Goal: Task Accomplishment & Management: Use online tool/utility

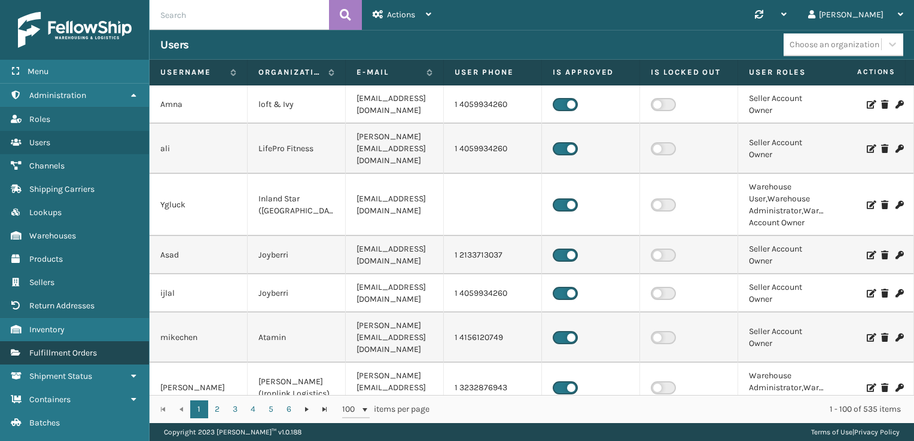
click at [54, 353] on span "Fulfillment Orders" at bounding box center [63, 353] width 68 height 10
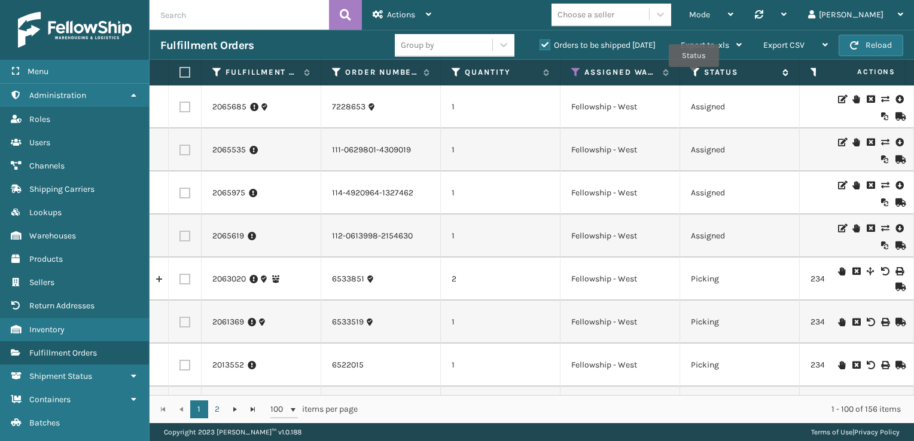
click at [694, 75] on icon at bounding box center [696, 72] width 10 height 11
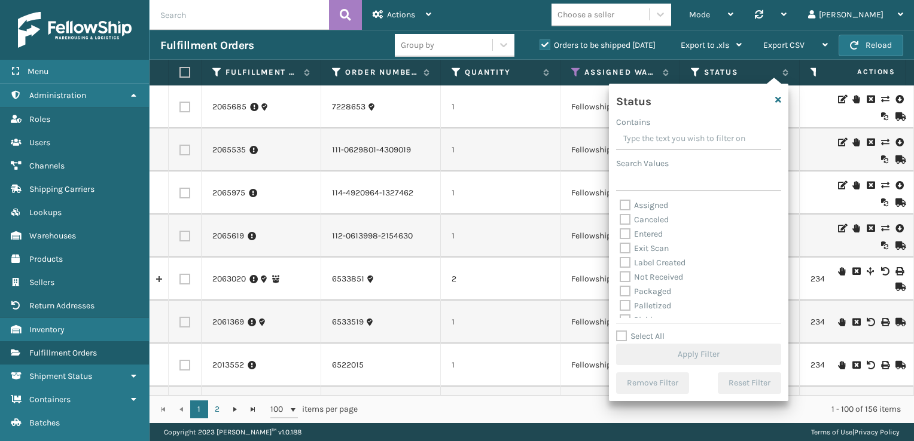
scroll to position [24, 0]
click at [630, 298] on label "Picking" at bounding box center [641, 296] width 42 height 10
click at [620, 297] on input "Picking" at bounding box center [620, 293] width 1 height 8
checkbox input "true"
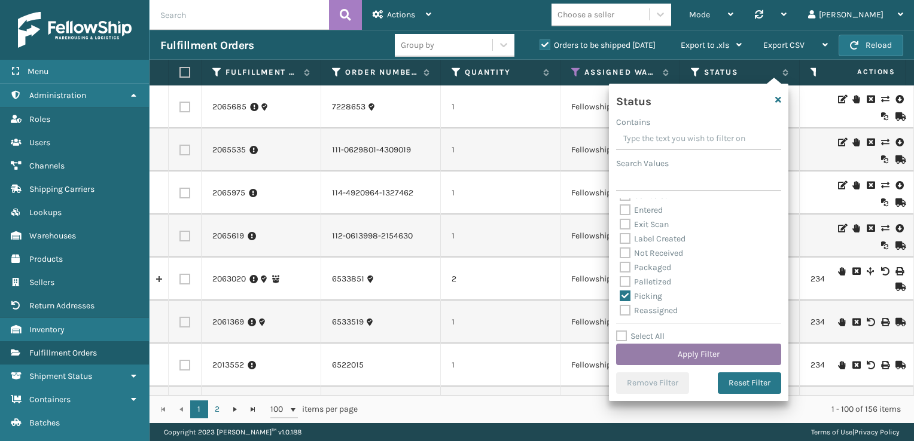
click at [699, 360] on button "Apply Filter" at bounding box center [698, 355] width 165 height 22
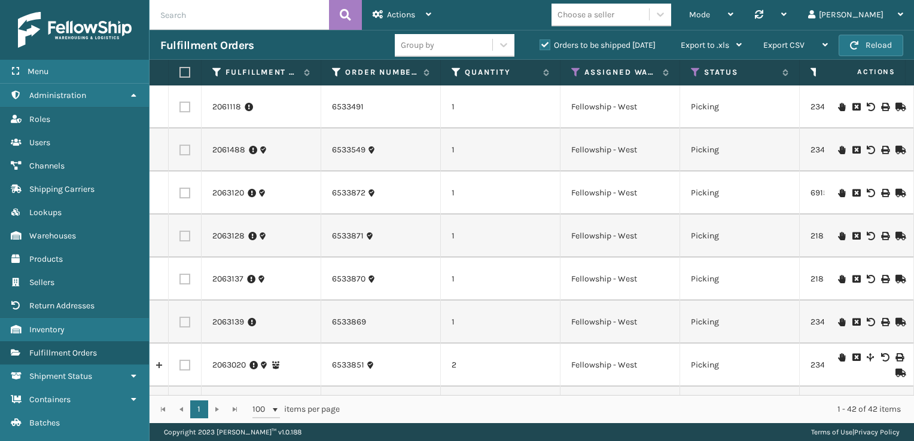
click at [897, 396] on div "1 1 100 items per page 1 - 42 of 42 items" at bounding box center [532, 409] width 764 height 28
click at [900, 393] on div "Fulfillment Order Id Order Number Quantity Assigned Warehouse Status Tracking N…" at bounding box center [532, 242] width 764 height 364
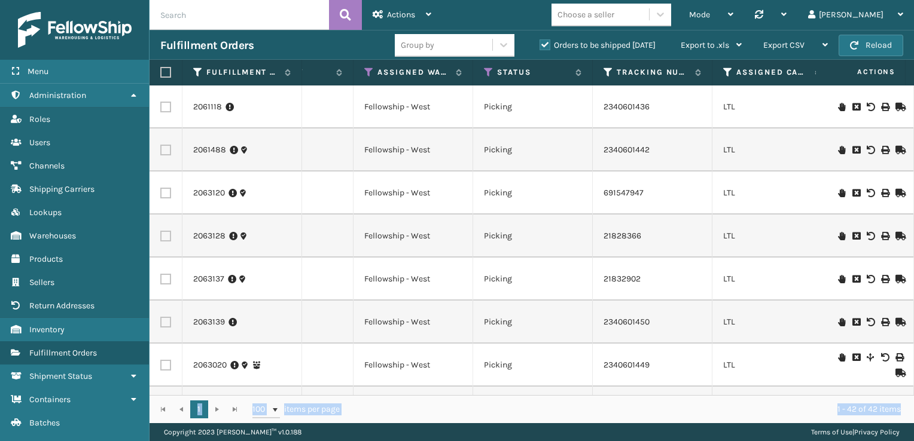
scroll to position [0, 0]
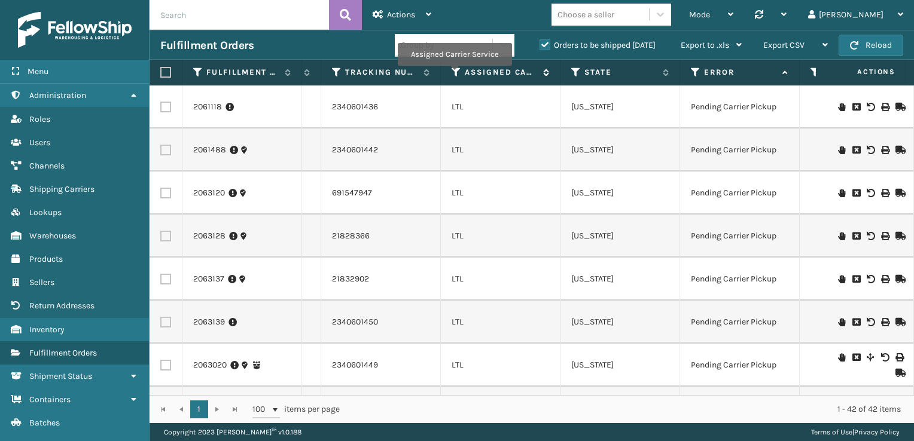
click at [454, 74] on icon at bounding box center [457, 72] width 10 height 11
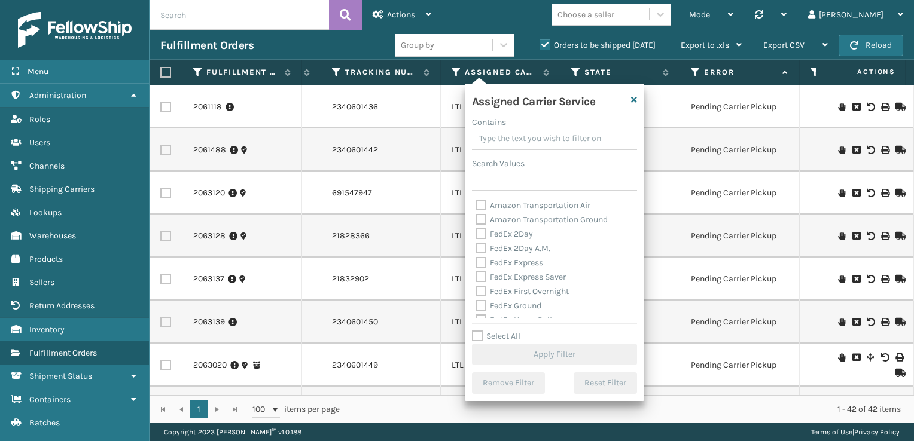
click at [478, 335] on label "Select All" at bounding box center [496, 336] width 48 height 10
click at [478, 331] on input "Select All" at bounding box center [561, 330] width 179 height 1
checkbox input "true"
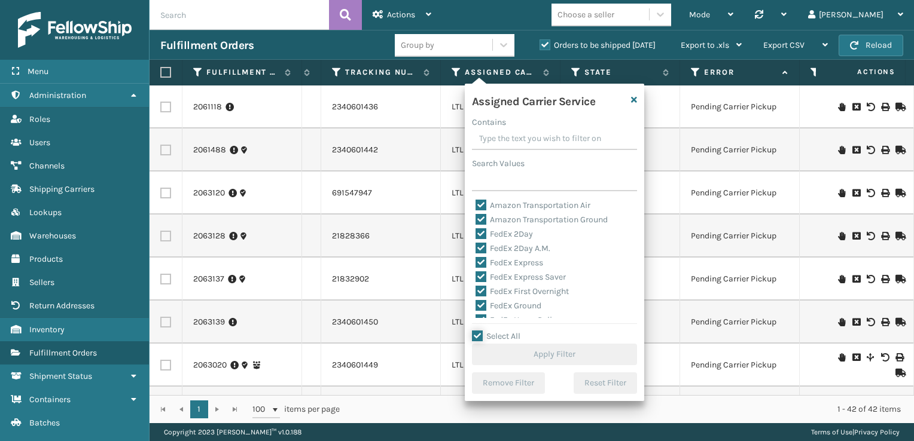
checkbox input "true"
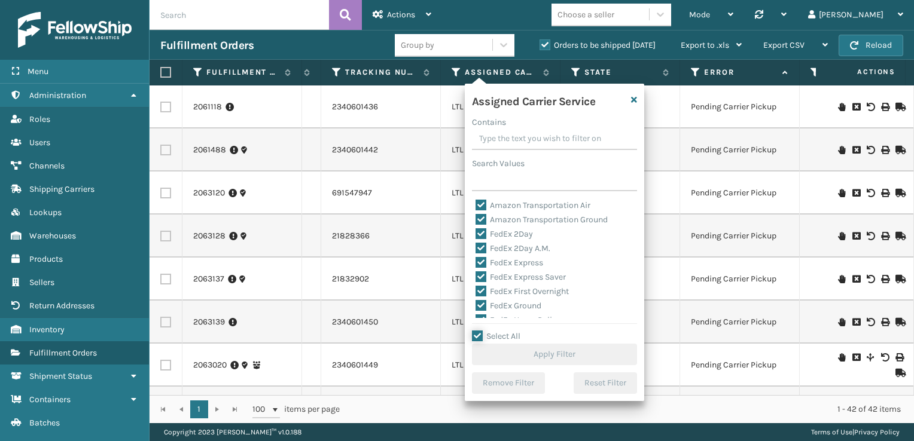
checkbox input "true"
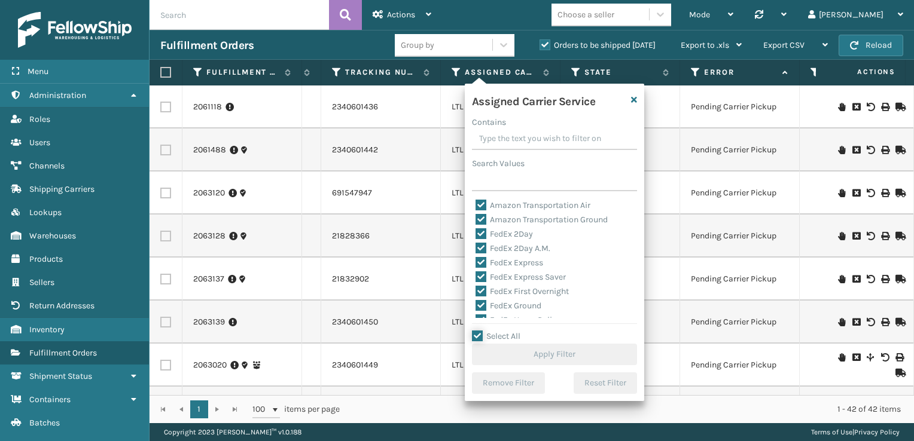
checkbox input "true"
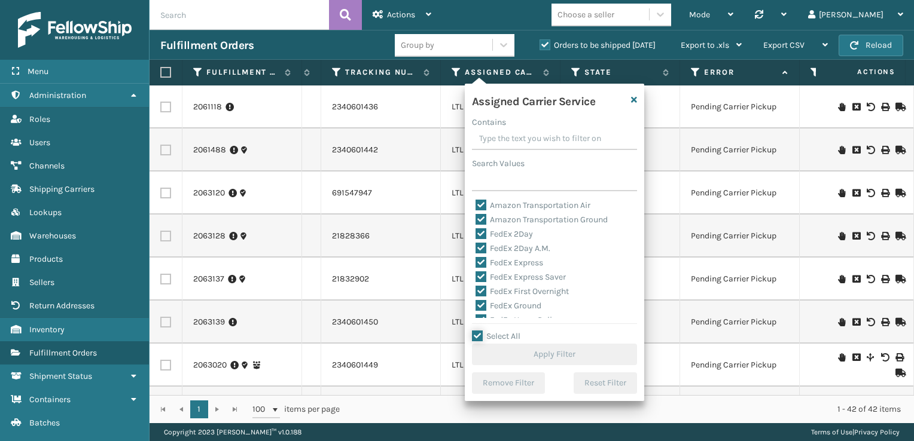
checkbox input "true"
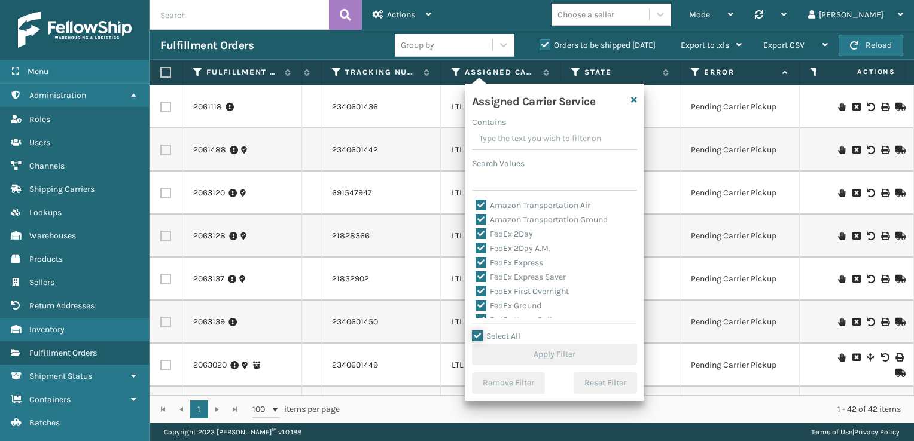
checkbox input "true"
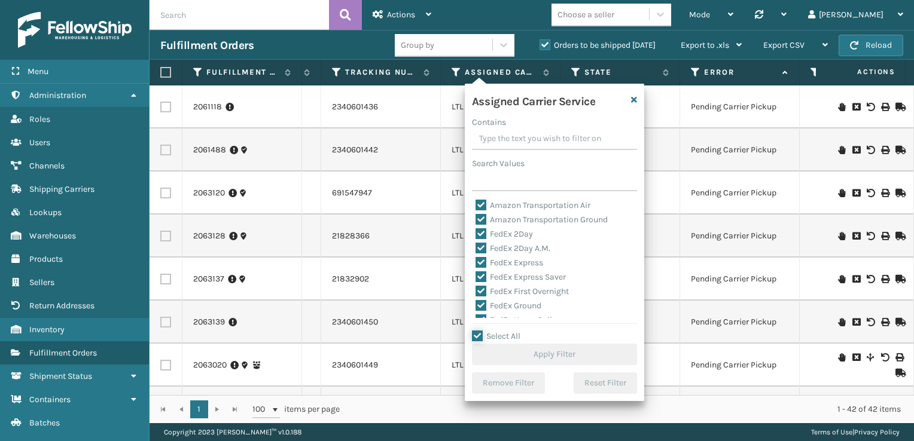
checkbox input "true"
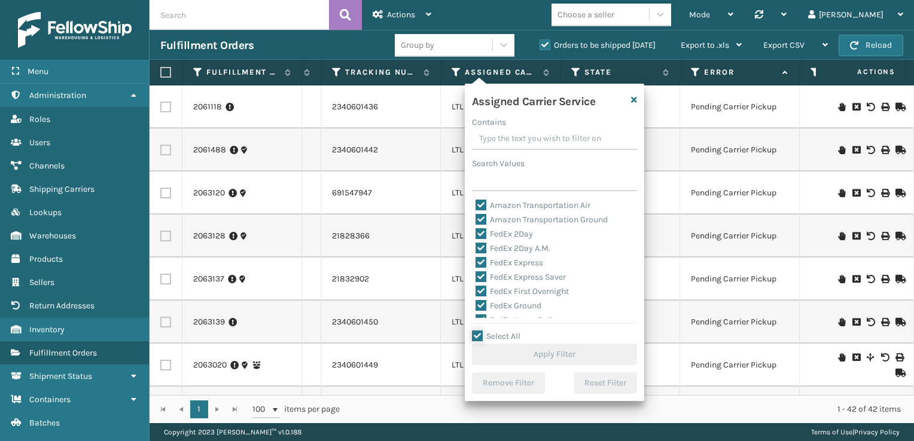
checkbox input "true"
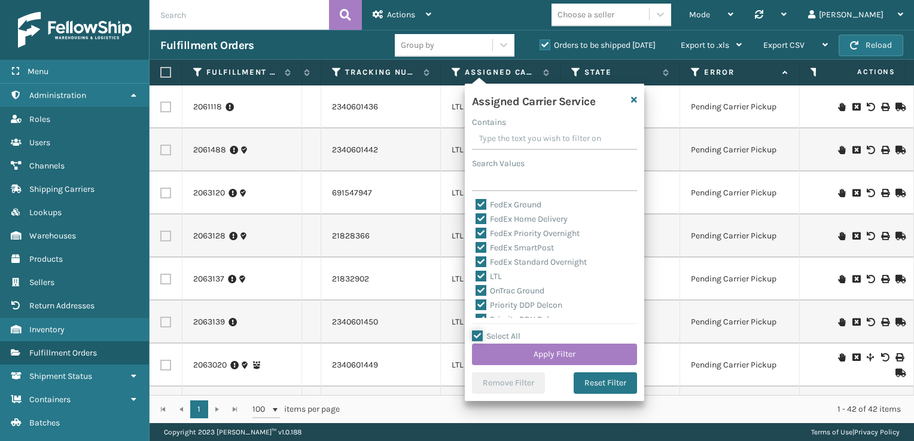
scroll to position [120, 0]
click at [483, 257] on label "LTL" at bounding box center [488, 258] width 26 height 10
click at [476, 257] on input "LTL" at bounding box center [475, 255] width 1 height 8
checkbox input "false"
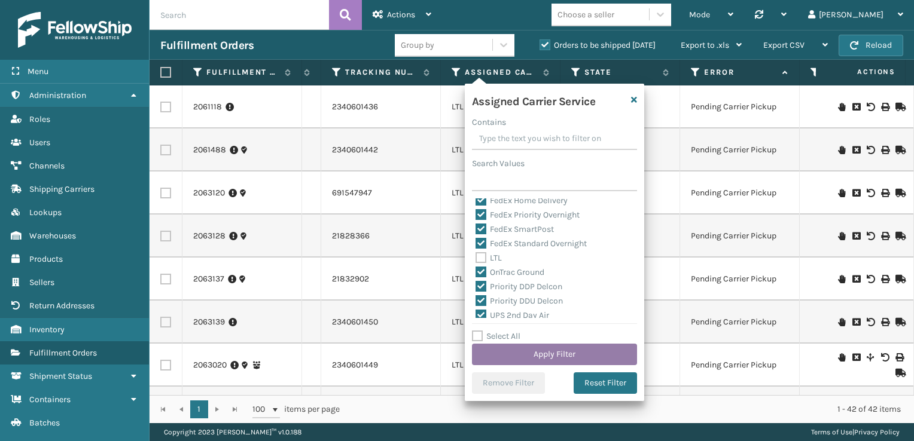
click at [569, 353] on button "Apply Filter" at bounding box center [554, 355] width 165 height 22
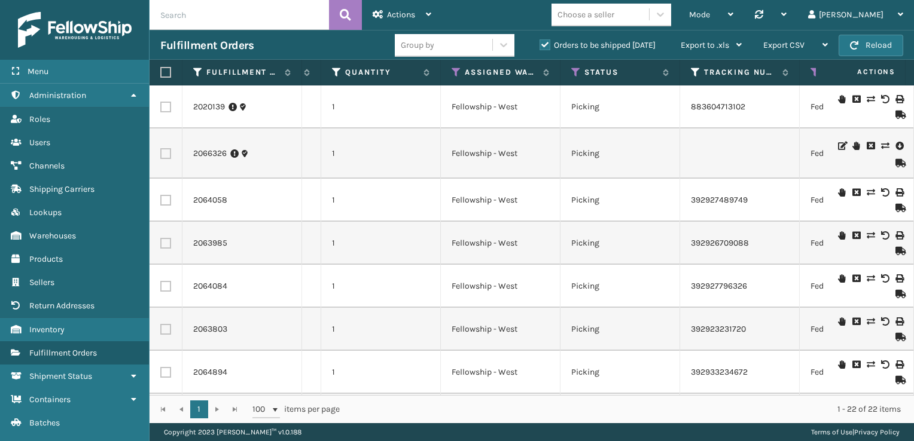
scroll to position [0, 231]
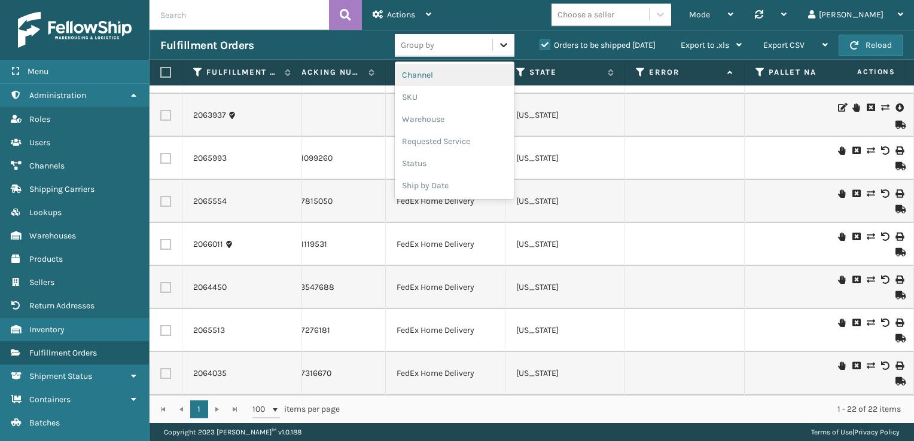
click at [498, 54] on div at bounding box center [504, 45] width 22 height 22
click at [453, 100] on div "SKU" at bounding box center [455, 97] width 120 height 22
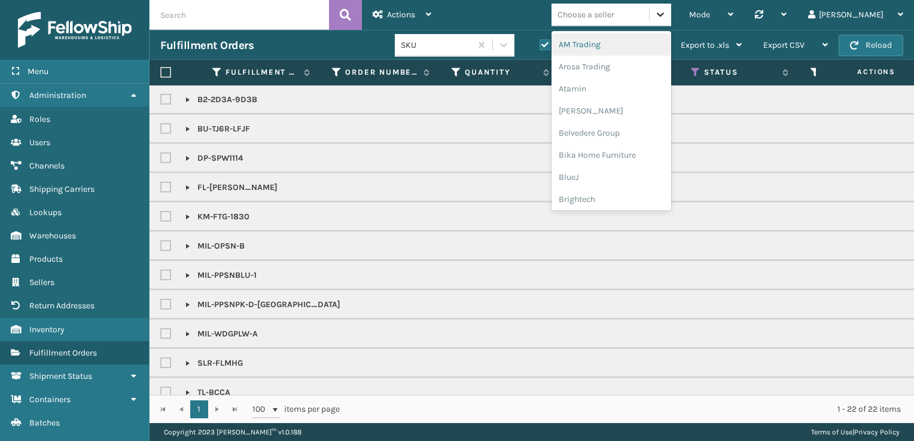
click at [671, 12] on div at bounding box center [661, 15] width 22 height 22
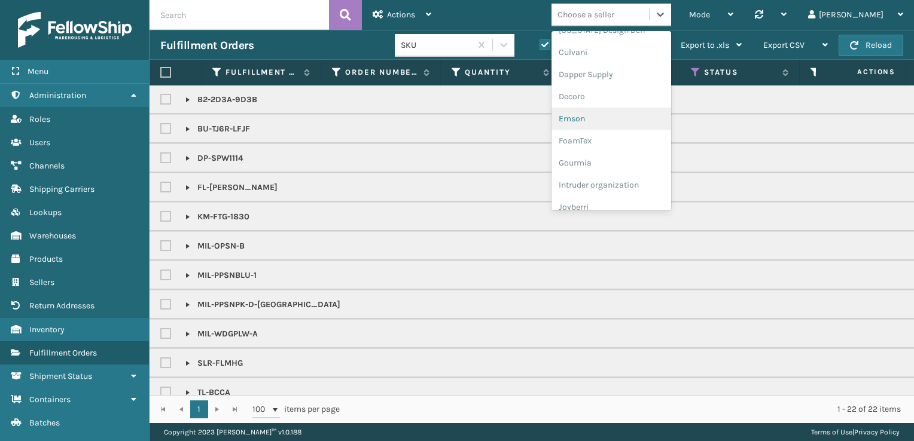
click at [648, 126] on div "Emson" at bounding box center [611, 119] width 120 height 22
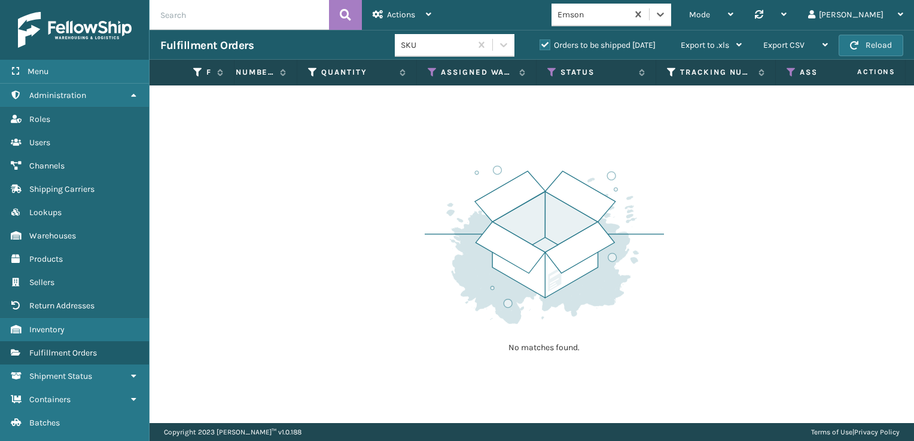
scroll to position [0, 80]
click at [570, 72] on icon at bounding box center [569, 72] width 10 height 11
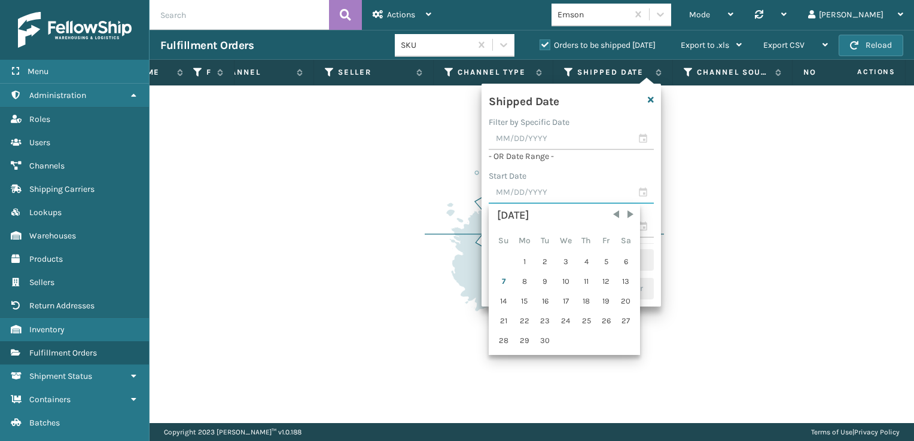
click at [647, 193] on input "text" at bounding box center [571, 193] width 165 height 22
click at [612, 214] on span "Previous Month" at bounding box center [616, 215] width 12 height 12
click at [501, 360] on div "31" at bounding box center [503, 361] width 19 height 18
type input "[DATE]"
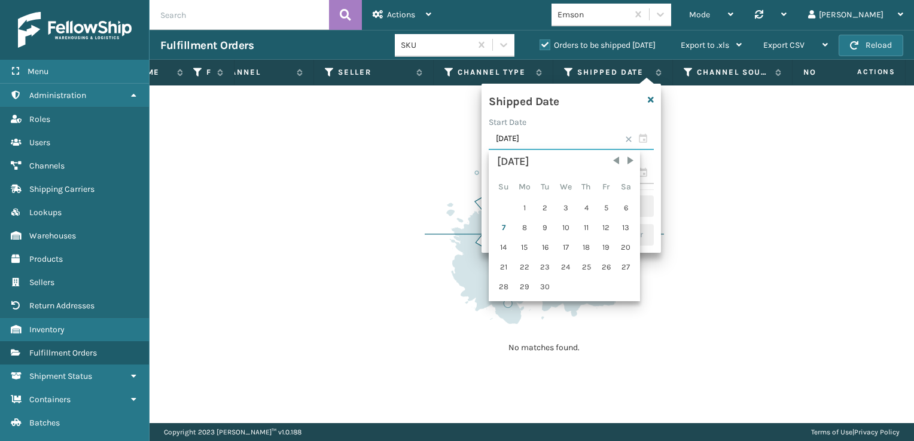
click at [643, 138] on input "[DATE]" at bounding box center [571, 140] width 165 height 22
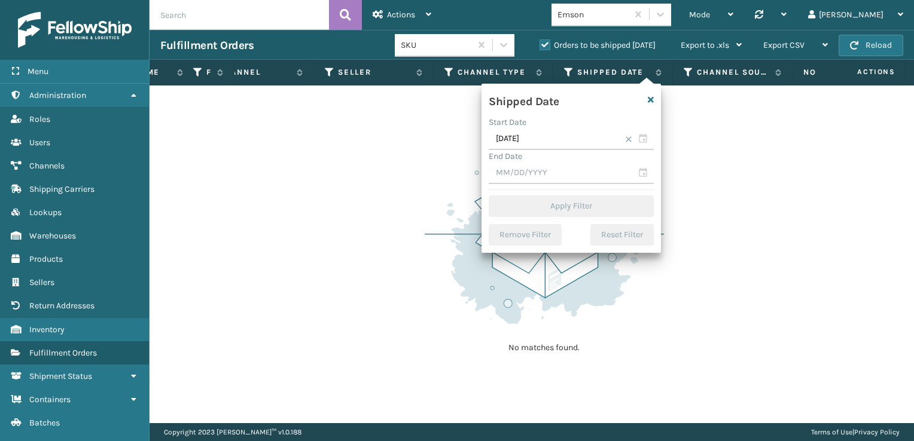
click at [617, 107] on div "Shipped Date" at bounding box center [556, 100] width 150 height 18
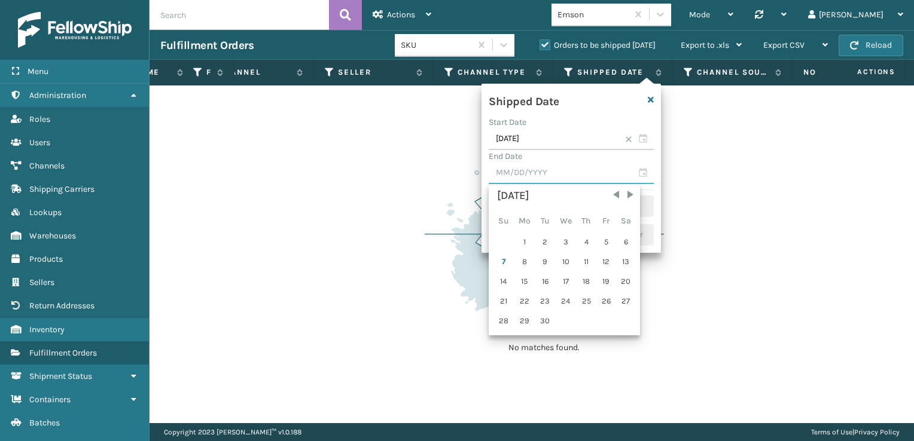
click at [641, 169] on input "text" at bounding box center [571, 174] width 165 height 22
click at [605, 238] on div "5" at bounding box center [606, 242] width 18 height 18
type input "[DATE]"
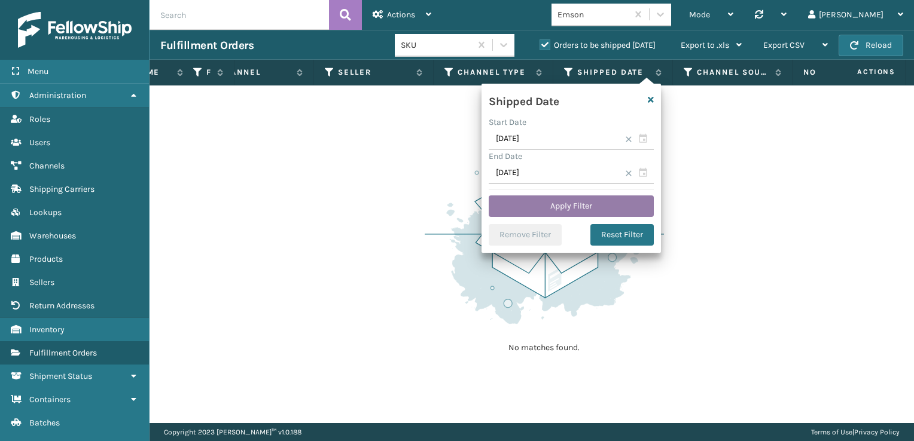
click at [569, 209] on button "Apply Filter" at bounding box center [571, 207] width 165 height 22
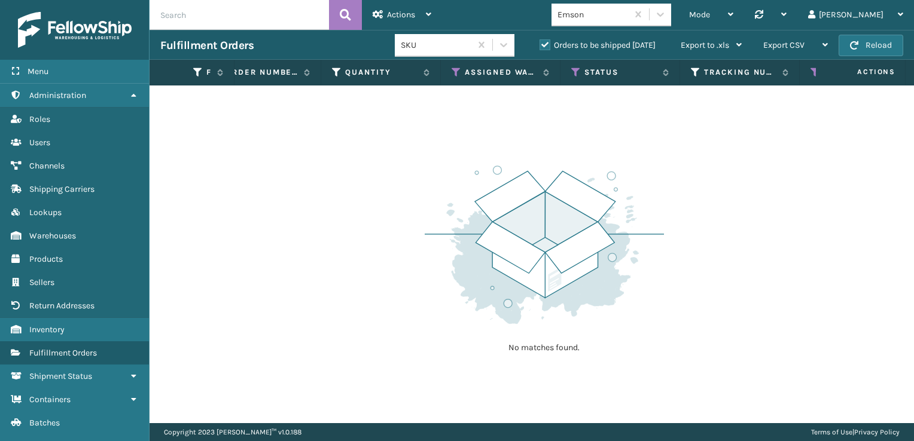
click at [546, 45] on label "Orders to be shipped [DATE]" at bounding box center [597, 45] width 116 height 10
click at [540, 45] on input "Orders to be shipped [DATE]" at bounding box center [539, 42] width 1 height 8
click at [577, 75] on icon at bounding box center [576, 72] width 10 height 11
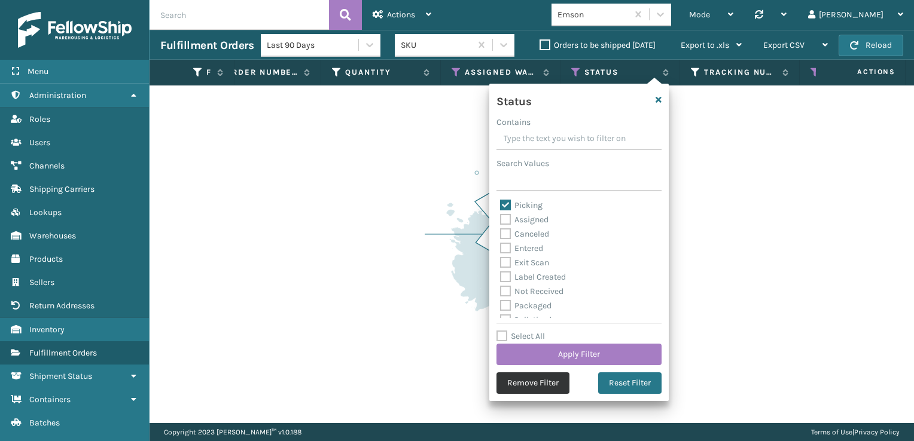
click at [512, 383] on button "Remove Filter" at bounding box center [532, 384] width 73 height 22
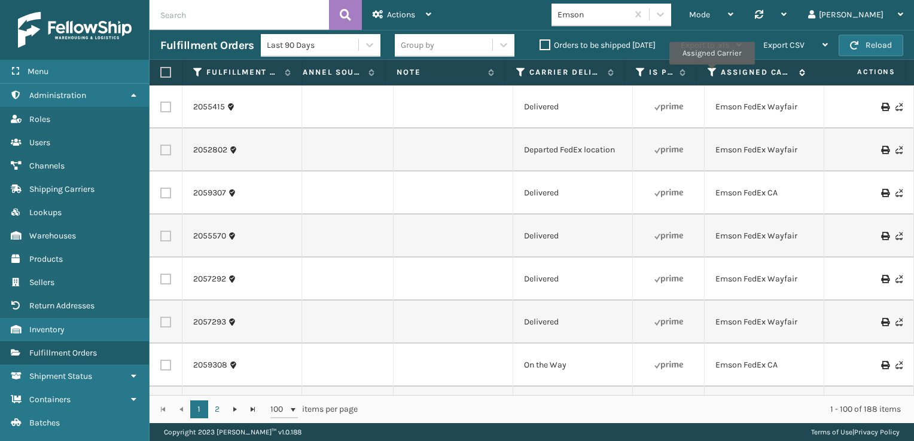
click at [712, 73] on icon at bounding box center [713, 72] width 10 height 11
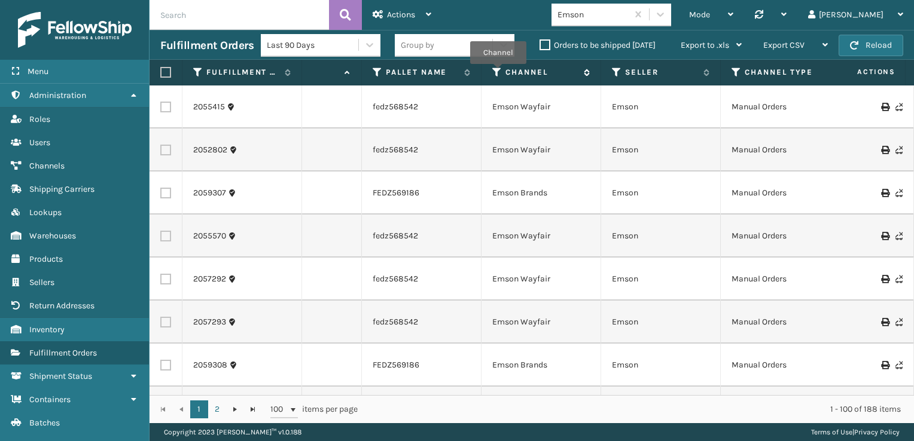
click at [498, 72] on icon at bounding box center [497, 72] width 10 height 11
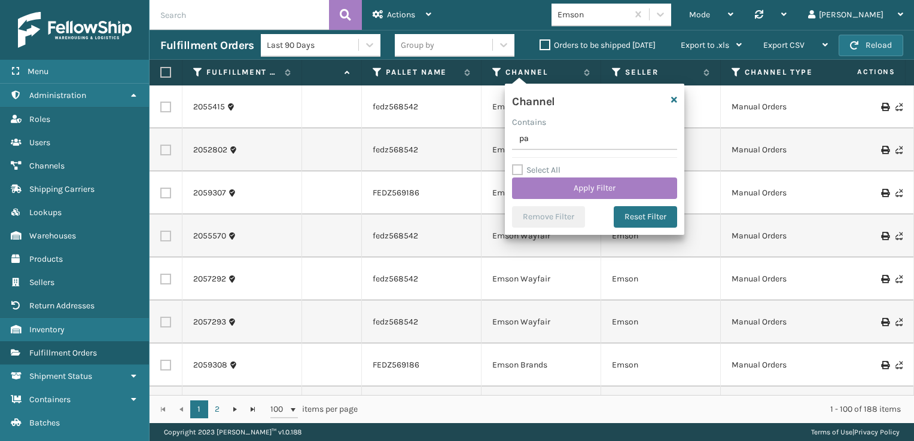
type input "packing"
click at [673, 97] on icon "button" at bounding box center [674, 100] width 6 height 8
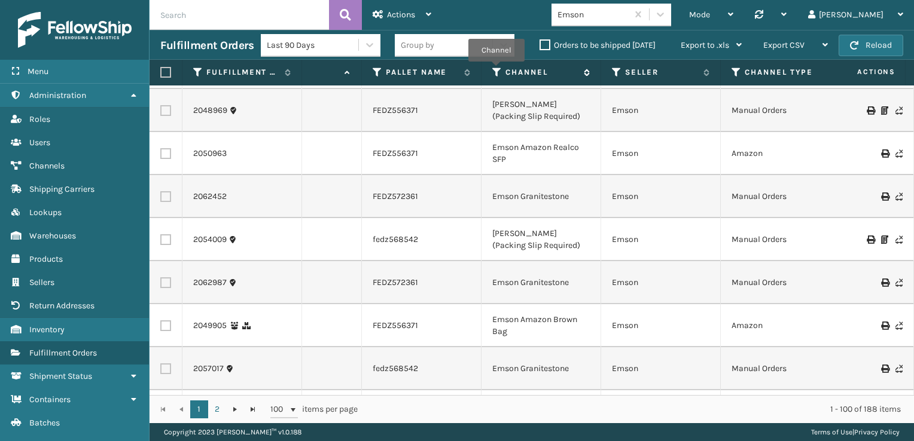
click at [496, 70] on icon at bounding box center [497, 72] width 10 height 11
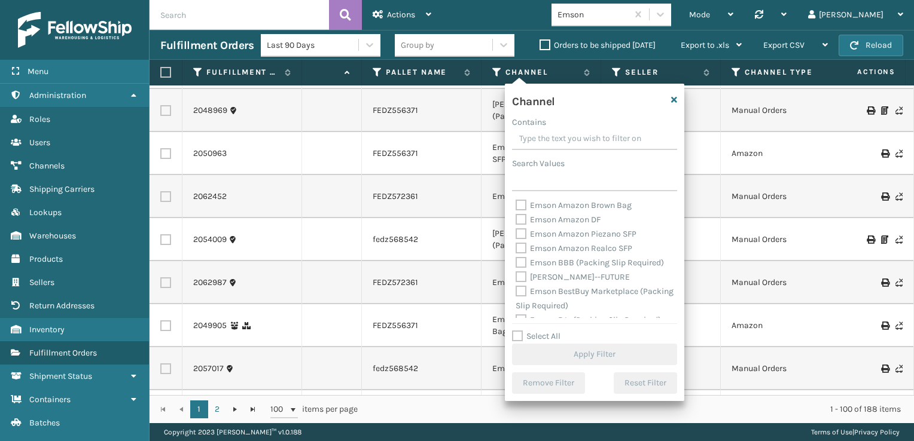
click at [524, 258] on label "Emson BBB (Packing Slip Required)" at bounding box center [590, 263] width 148 height 10
click at [516, 256] on input "Emson BBB (Packing Slip Required)" at bounding box center [516, 260] width 1 height 8
checkbox input "true"
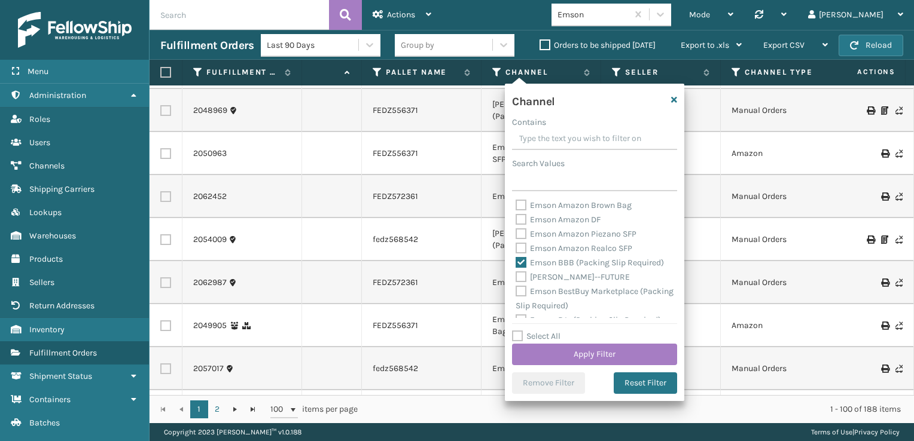
click at [522, 293] on label "Emson BestBuy Marketplace (Packing Slip Required)" at bounding box center [595, 298] width 158 height 25
click at [516, 292] on input "Emson BestBuy Marketplace (Packing Slip Required)" at bounding box center [516, 289] width 1 height 8
checkbox input "true"
click at [520, 253] on label "Emson [PERSON_NAME] ORDERS (Packing Slip Required)" at bounding box center [586, 260] width 140 height 25
click at [516, 253] on input "Emson [PERSON_NAME] ORDERS (Packing Slip Required)" at bounding box center [516, 250] width 1 height 8
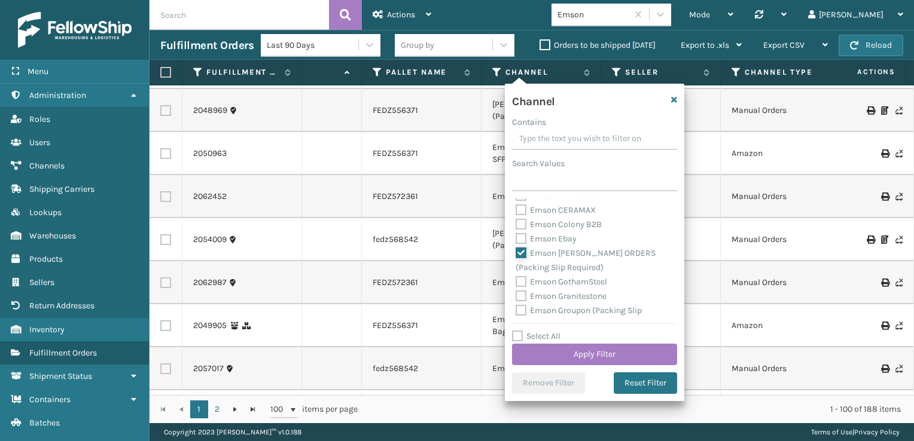
checkbox input "true"
click at [525, 237] on label "Emson Groupon (Packing Slip Required)" at bounding box center [579, 246] width 126 height 25
click at [516, 237] on input "Emson Groupon (Packing Slip Required)" at bounding box center [516, 236] width 1 height 8
checkbox input "true"
click at [524, 269] on label "Emson Home Depot (Packing Slip Required)" at bounding box center [586, 275] width 140 height 25
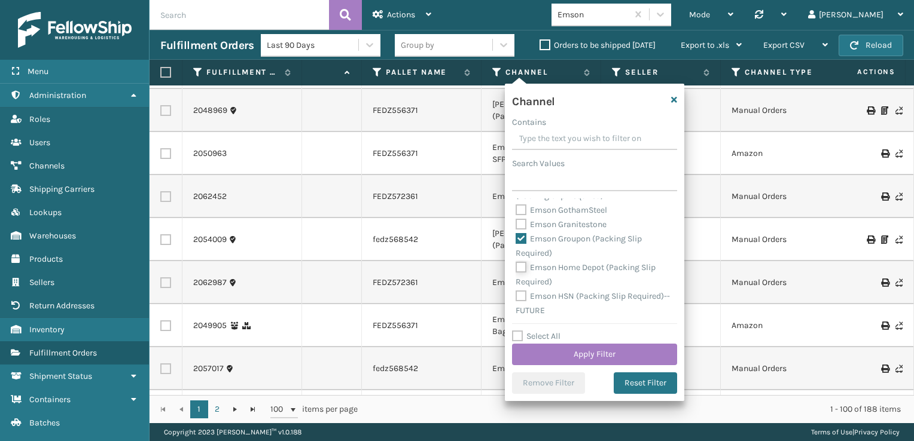
click at [516, 269] on input "Emson Home Depot (Packing Slip Required)" at bounding box center [516, 265] width 1 height 8
checkbox input "true"
click at [522, 254] on label "Emson JCP (Packing Slip Required)" at bounding box center [589, 253] width 146 height 10
click at [516, 254] on input "Emson JCP (Packing Slip Required)" at bounding box center [516, 250] width 1 height 8
checkbox input "true"
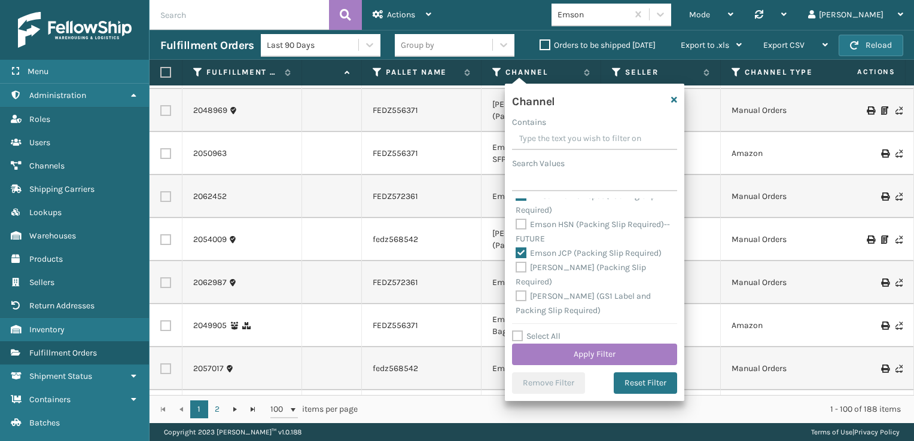
click at [519, 269] on label "[PERSON_NAME] (Packing Slip Required)" at bounding box center [581, 275] width 130 height 25
click at [516, 269] on input "[PERSON_NAME] (Packing Slip Required)" at bounding box center [516, 265] width 1 height 8
checkbox input "true"
click at [522, 252] on label "Emson Macys Marketplace (Packing Slip Required)" at bounding box center [591, 260] width 151 height 25
click at [516, 252] on input "Emson Macys Marketplace (Packing Slip Required)" at bounding box center [516, 250] width 1 height 8
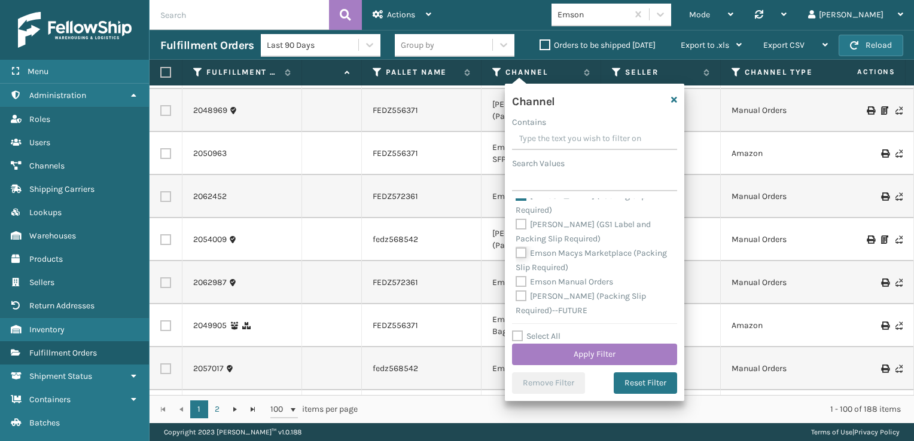
checkbox input "true"
click at [520, 225] on label "[PERSON_NAME] (GS1 Label and Packing Slip Required)" at bounding box center [583, 232] width 135 height 25
click at [516, 225] on input "[PERSON_NAME] (GS1 Label and Packing Slip Required)" at bounding box center [516, 222] width 1 height 8
checkbox input "true"
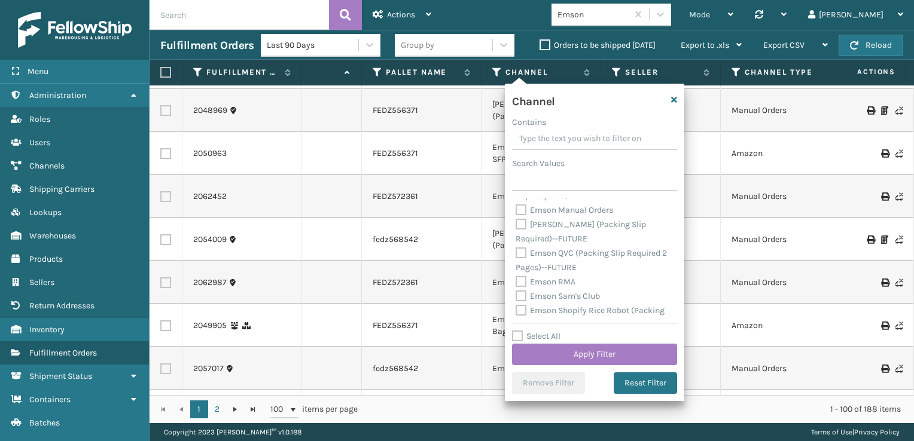
click at [524, 255] on label "Emson QVC (Packing Slip Required 2 Pages)--FUTURE" at bounding box center [591, 260] width 151 height 25
click at [516, 254] on input "Emson QVC (Packing Slip Required 2 Pages)--FUTURE" at bounding box center [516, 250] width 1 height 8
click at [524, 255] on label "Emson QVC (Packing Slip Required 2 Pages)--FUTURE" at bounding box center [591, 260] width 151 height 25
click at [516, 254] on input "Emson QVC (Packing Slip Required 2 Pages)--FUTURE" at bounding box center [516, 250] width 1 height 8
checkbox input "false"
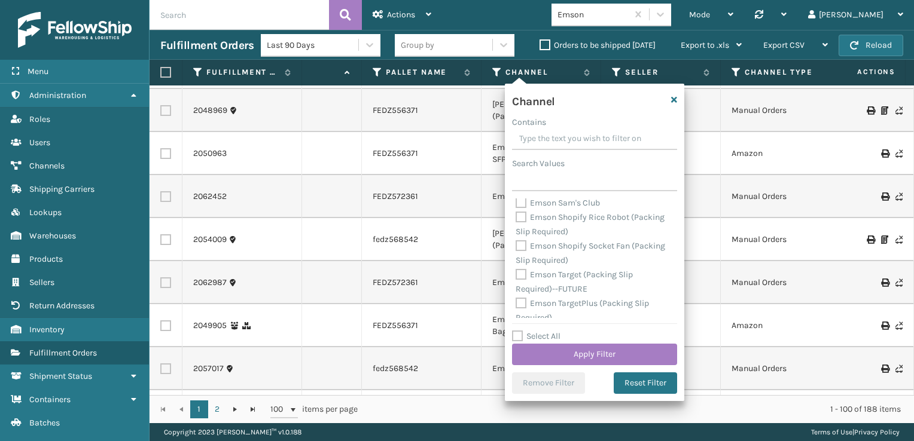
scroll to position [622, 0]
click at [516, 218] on label "Emson Shopify Rice Robot (Packing Slip Required)" at bounding box center [590, 222] width 149 height 25
click at [516, 216] on input "Emson Shopify Rice Robot (Packing Slip Required)" at bounding box center [516, 212] width 1 height 8
checkbox input "true"
click at [516, 246] on label "Emson Shopify Socket Fan (Packing Slip Required)" at bounding box center [591, 251] width 150 height 25
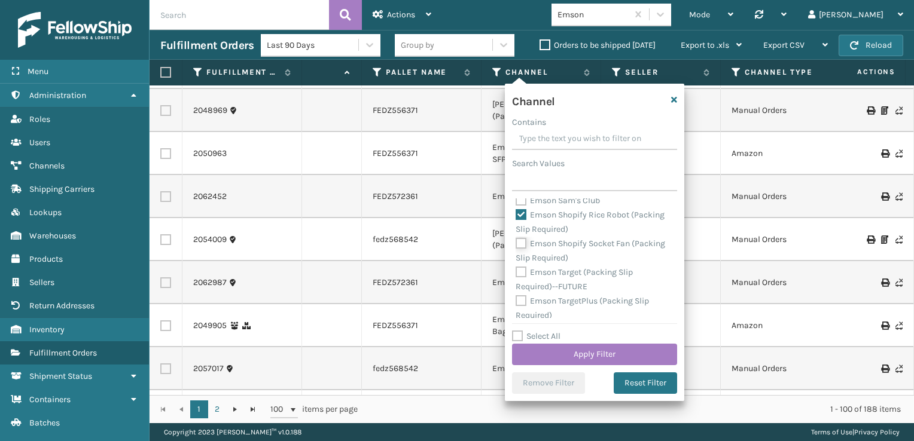
click at [516, 245] on input "Emson Shopify Socket Fan (Packing Slip Required)" at bounding box center [516, 241] width 1 height 8
checkbox input "true"
click at [520, 300] on label "Emson TargetPlus (Packing Slip Required)" at bounding box center [582, 308] width 133 height 25
click at [516, 300] on input "Emson TargetPlus (Packing Slip Required)" at bounding box center [516, 298] width 1 height 8
checkbox input "true"
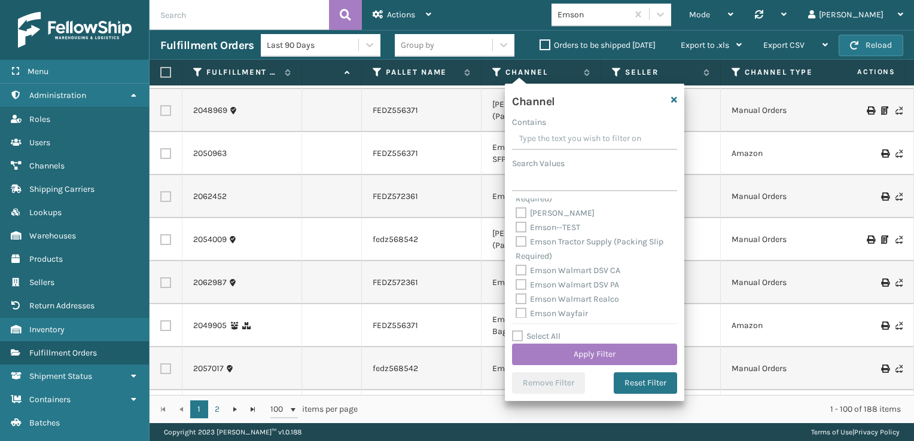
scroll to position [742, 0]
click at [522, 238] on label "Emson Tractor Supply (Packing Slip Required)" at bounding box center [590, 246] width 148 height 25
click at [516, 238] on input "Emson Tractor Supply (Packing Slip Required)" at bounding box center [516, 236] width 1 height 8
checkbox input "true"
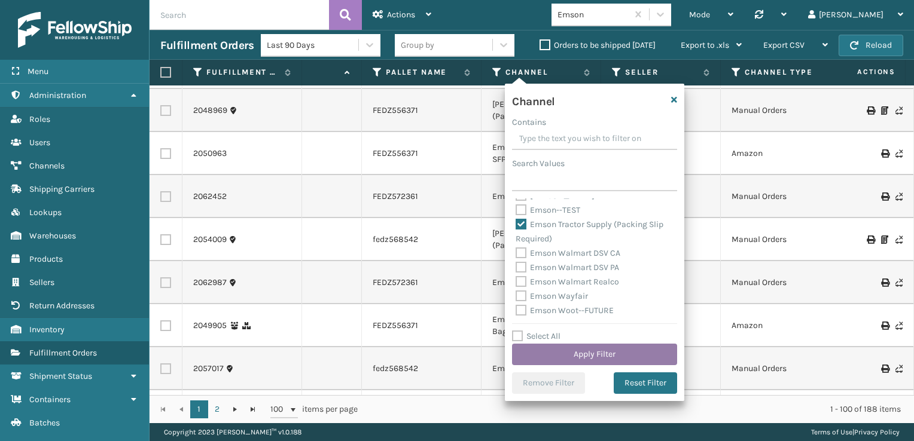
click at [602, 362] on button "Apply Filter" at bounding box center [594, 355] width 165 height 22
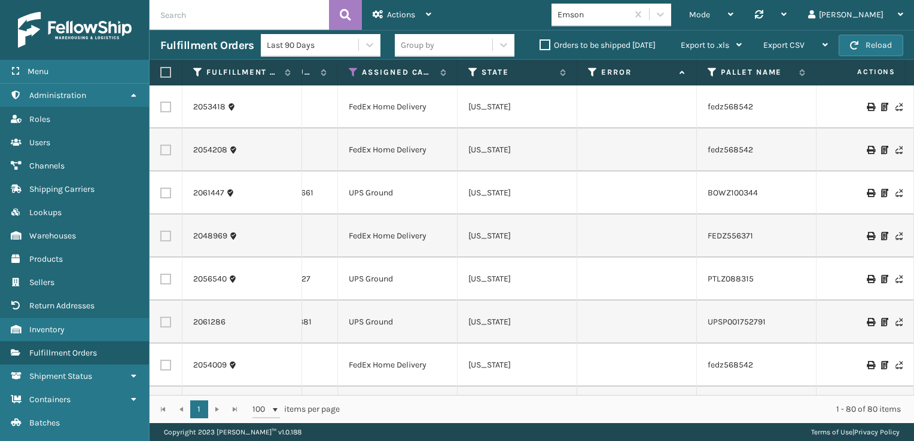
scroll to position [0, 638]
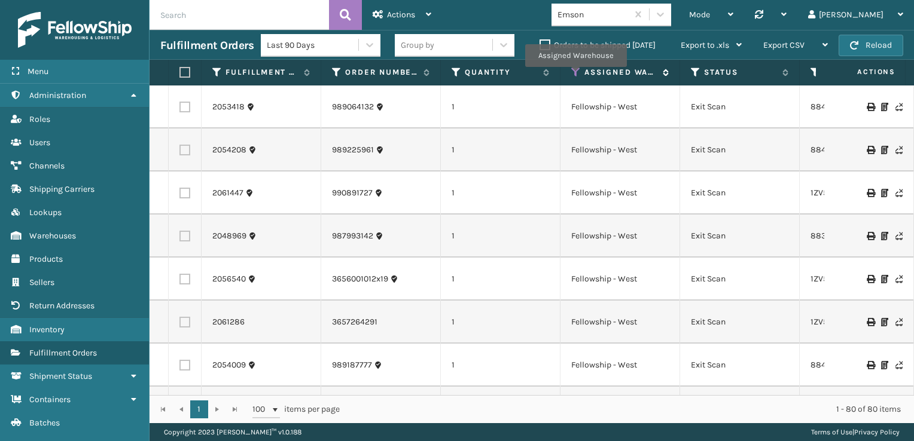
click at [575, 75] on icon at bounding box center [576, 72] width 10 height 11
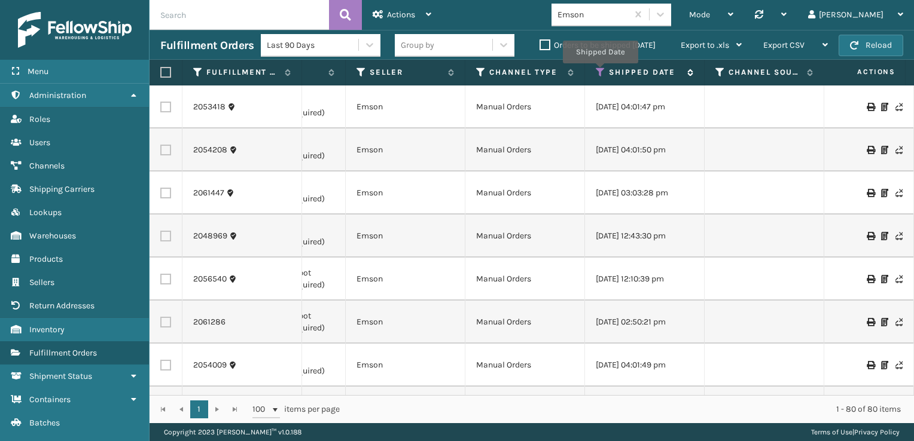
click at [600, 72] on icon at bounding box center [601, 72] width 10 height 11
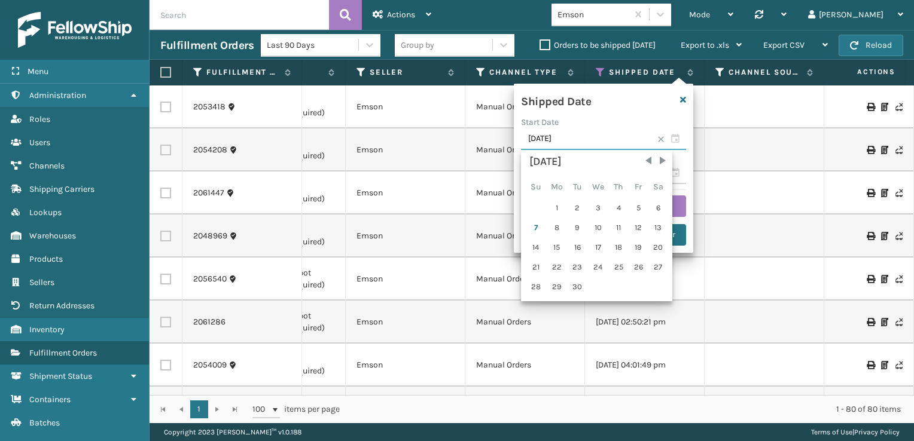
click at [672, 138] on input "[DATE]" at bounding box center [603, 140] width 165 height 22
click at [551, 203] on div "1" at bounding box center [557, 208] width 20 height 18
type input "[DATE]"
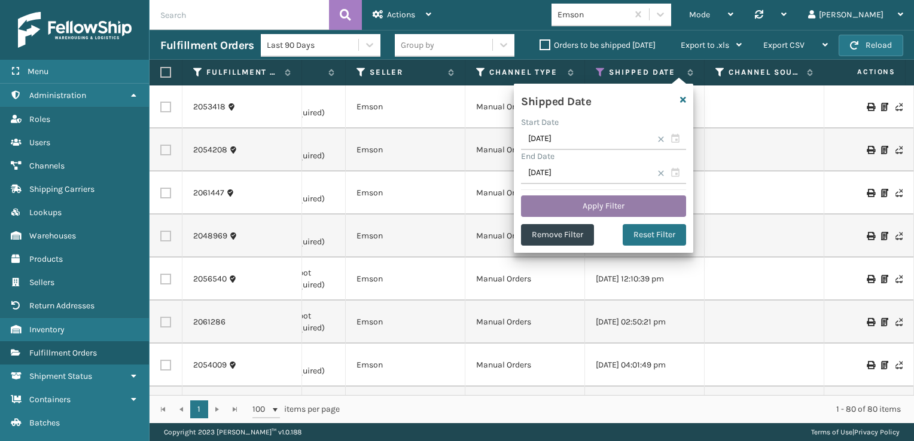
click at [607, 197] on button "Apply Filter" at bounding box center [603, 207] width 165 height 22
